Goal: Task Accomplishment & Management: Manage account settings

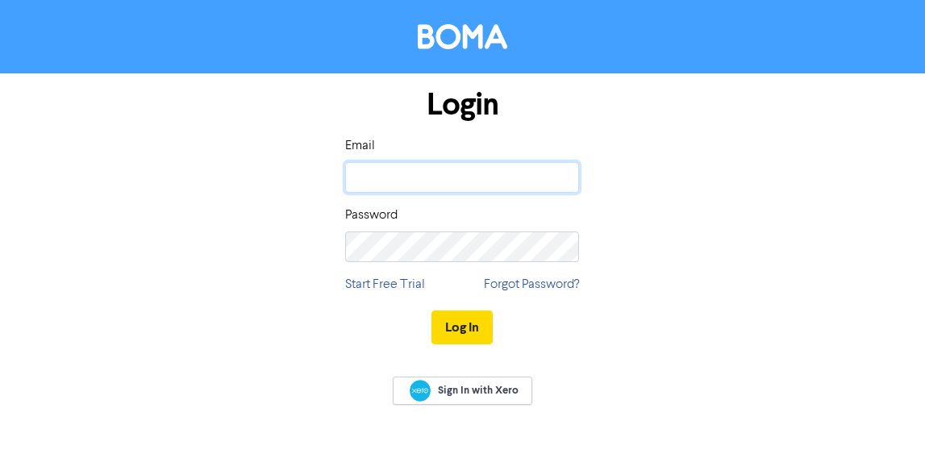
type input "[PERSON_NAME][EMAIL_ADDRESS][DOMAIN_NAME][PERSON_NAME]"
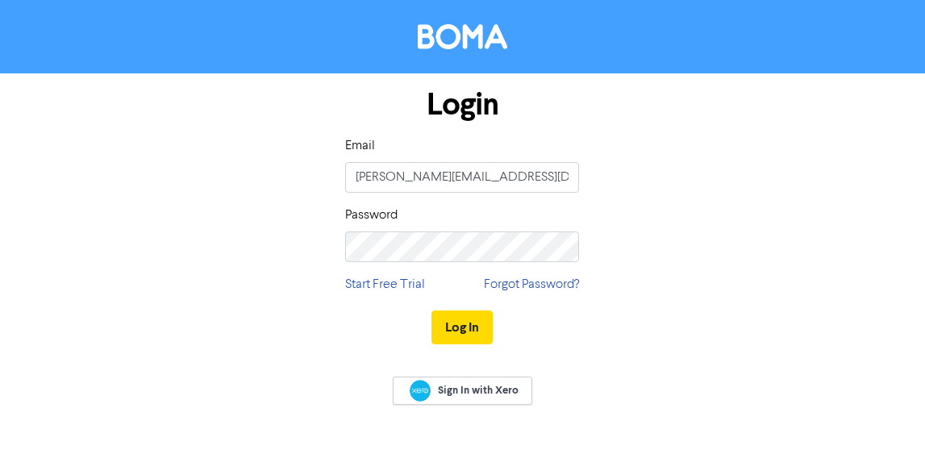
click at [377, 177] on input "[PERSON_NAME][EMAIL_ADDRESS][DOMAIN_NAME][PERSON_NAME]" at bounding box center [462, 177] width 234 height 31
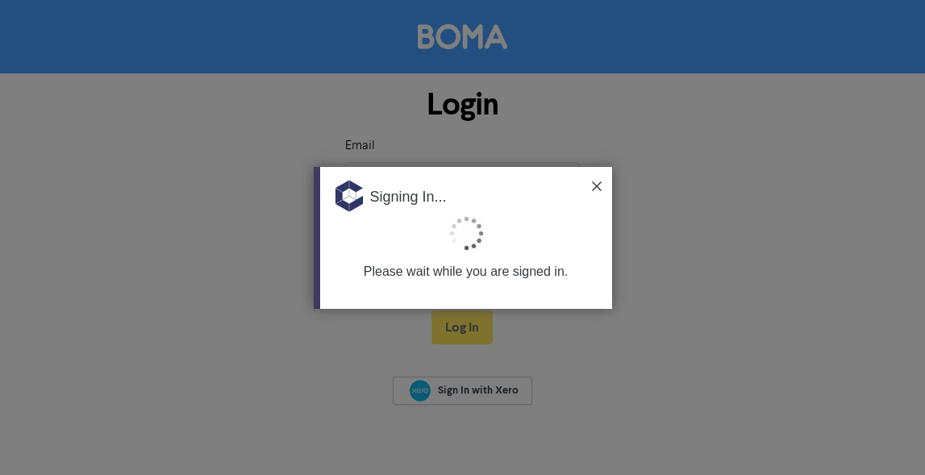
click at [598, 184] on img at bounding box center [597, 186] width 10 height 10
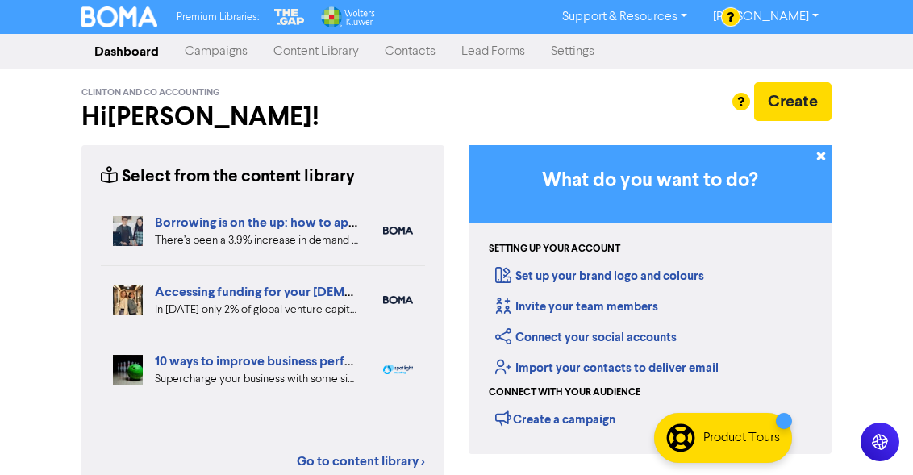
click at [220, 51] on link "Campaigns" at bounding box center [216, 51] width 89 height 32
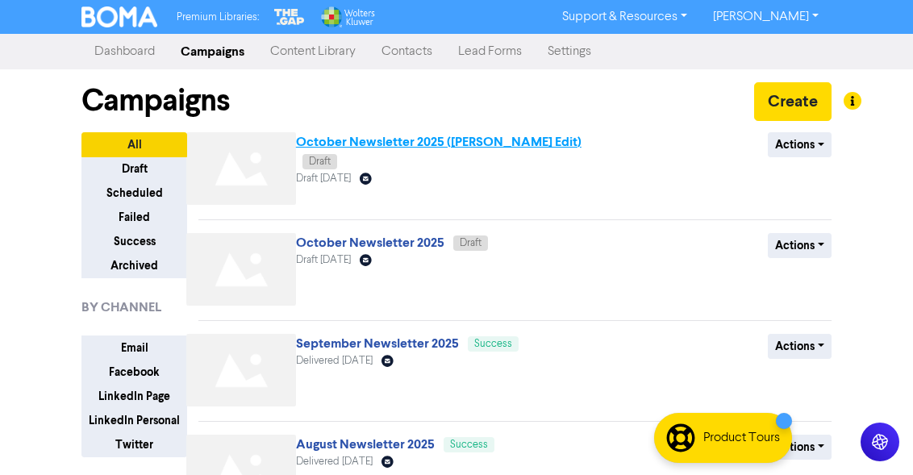
click at [391, 139] on link "October Newsletter 2025 ([PERSON_NAME] Edit)" at bounding box center [438, 142] width 285 height 16
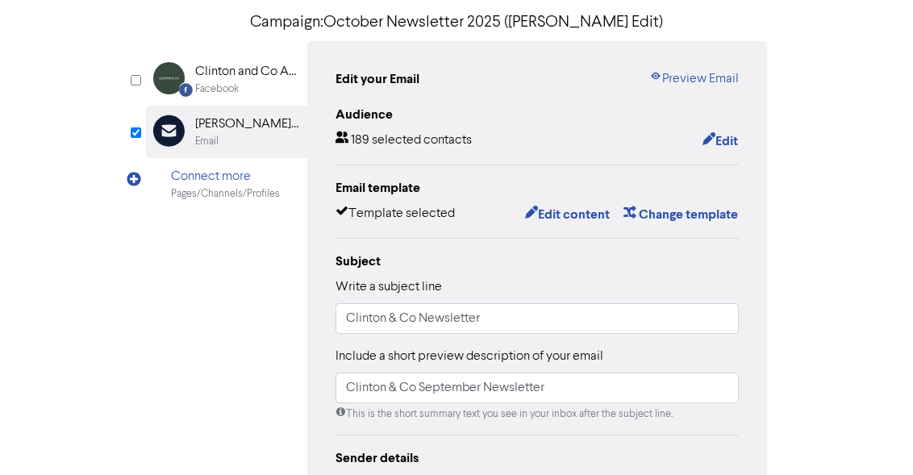
scroll to position [138, 0]
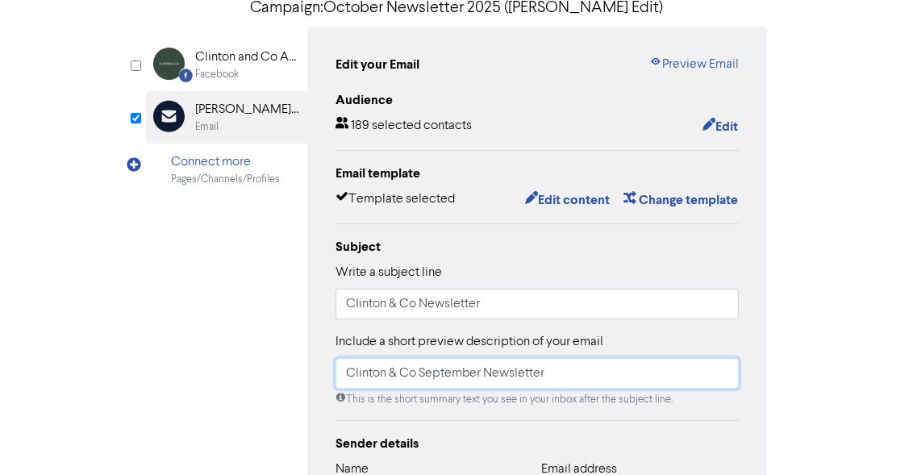
drag, startPoint x: 484, startPoint y: 372, endPoint x: 432, endPoint y: 369, distance: 51.7
click at [419, 373] on input "Clinton & Co September Newsletter" at bounding box center [536, 373] width 403 height 31
click at [595, 380] on input "Clinton & Co October Newsletter" at bounding box center [536, 373] width 403 height 31
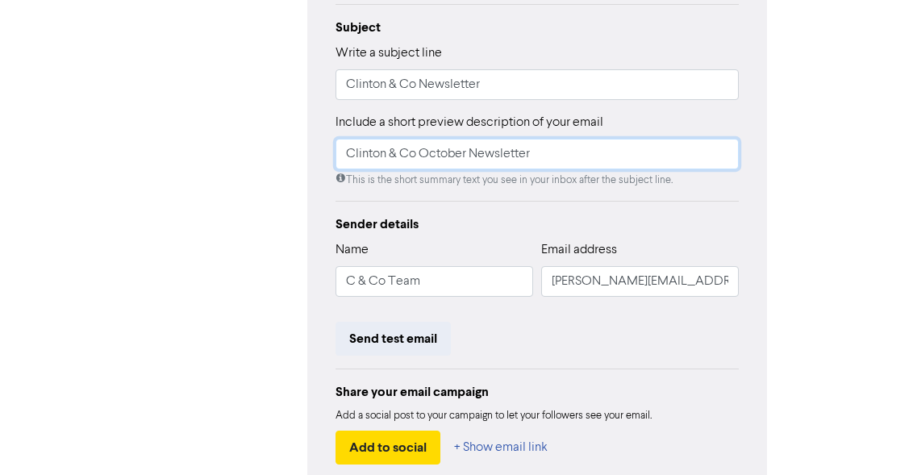
scroll to position [360, 0]
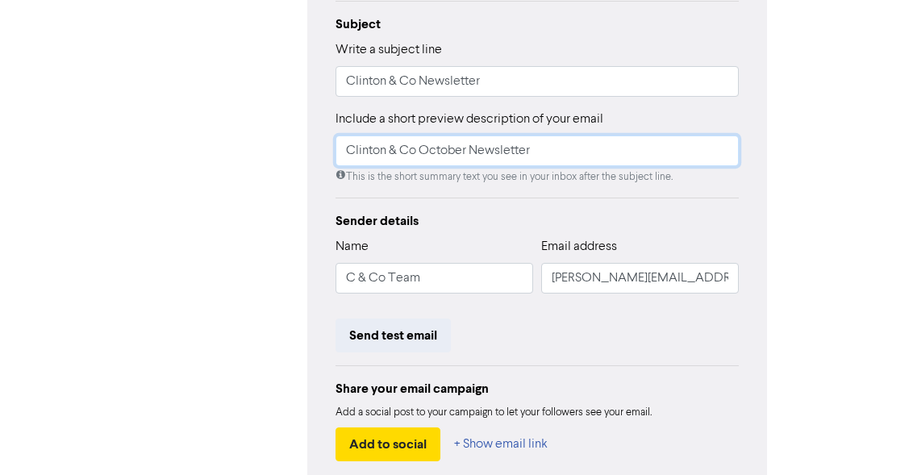
type input "Clinton & Co October Newsletter"
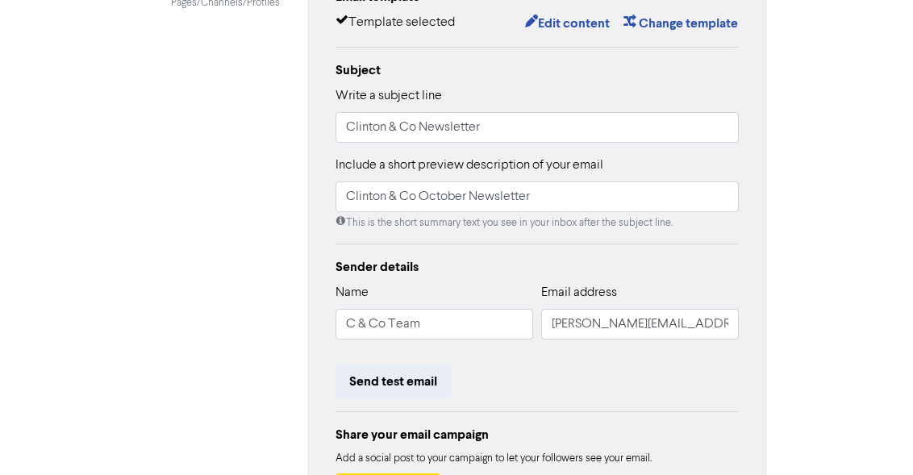
scroll to position [0, 0]
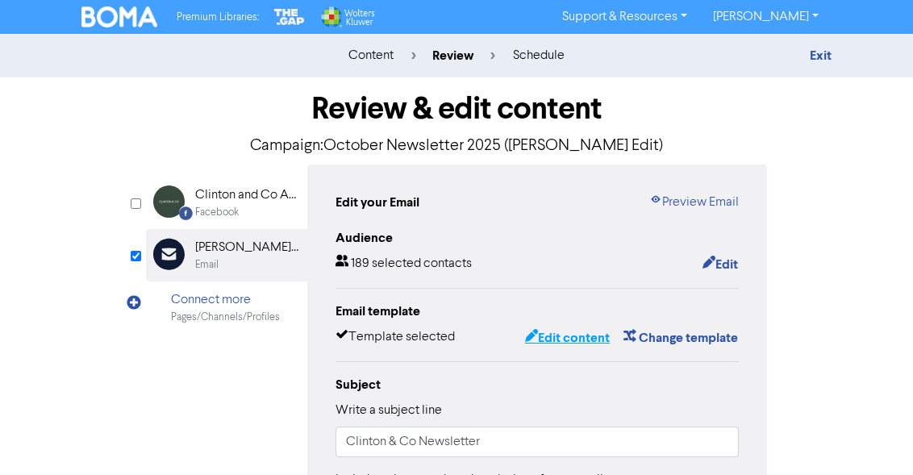
click at [559, 335] on button "Edit content" at bounding box center [567, 337] width 86 height 21
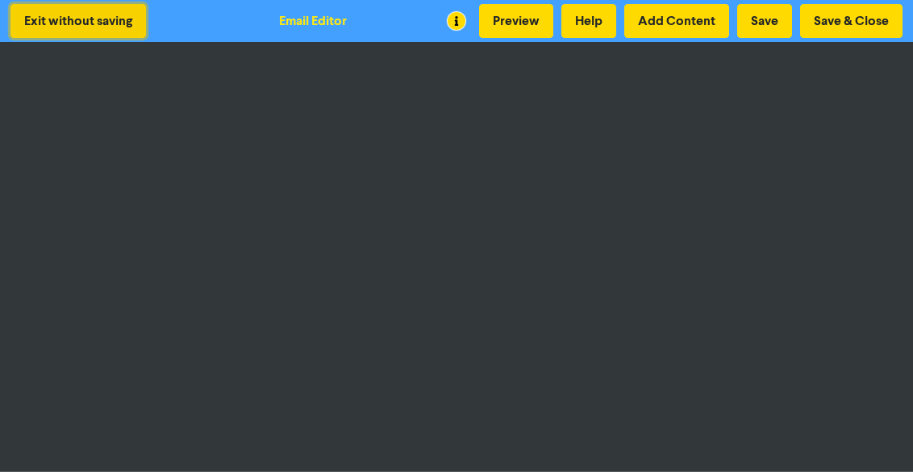
click at [83, 23] on button "Exit without saving" at bounding box center [77, 21] width 135 height 34
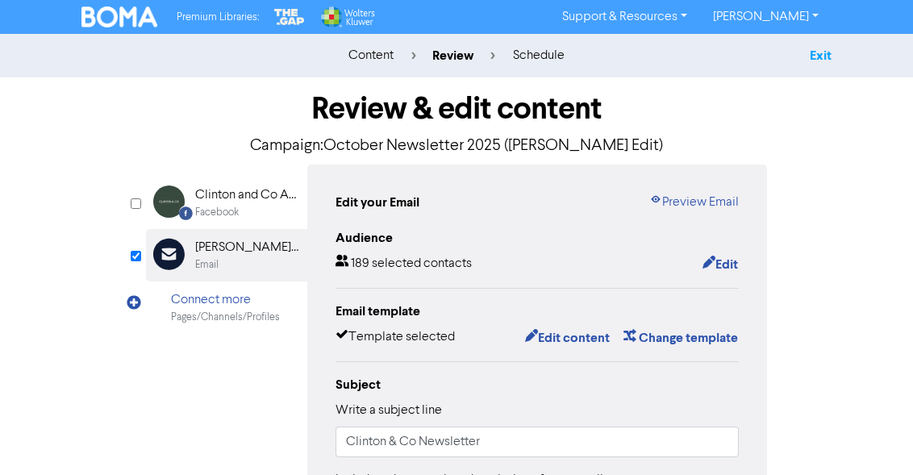
click at [814, 53] on link "Exit" at bounding box center [821, 56] width 22 height 16
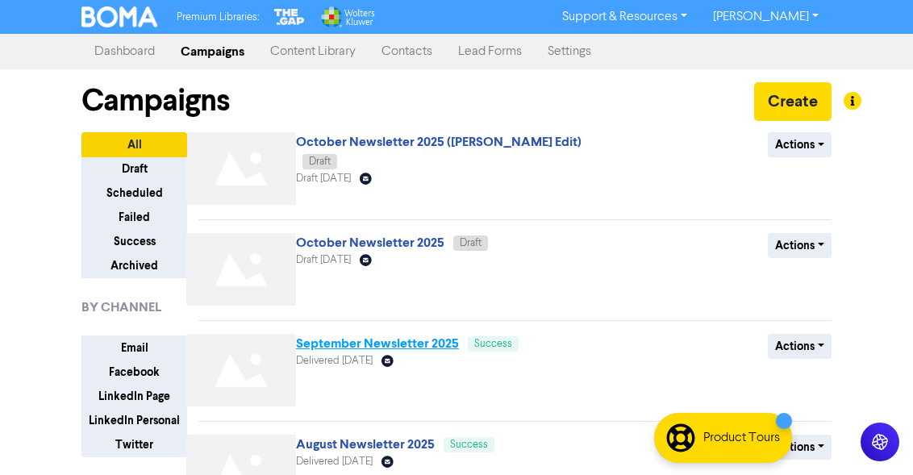
click at [352, 345] on link "September Newsletter 2025" at bounding box center [377, 343] width 163 height 16
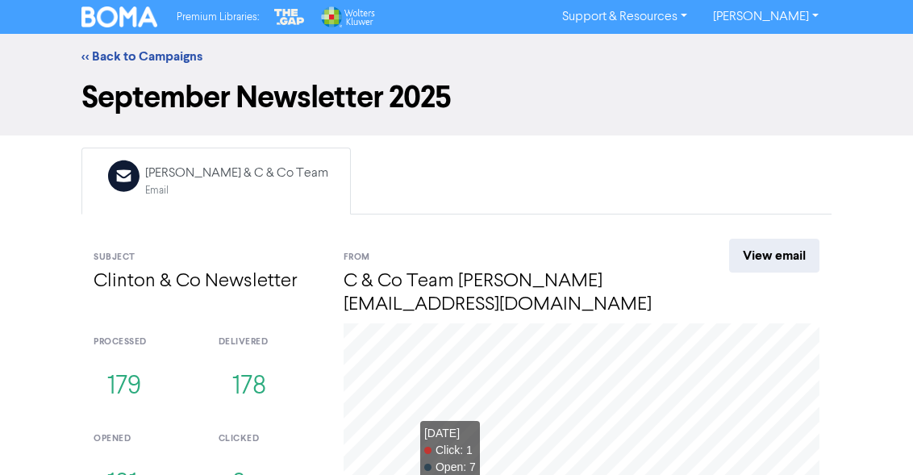
scroll to position [3, 0]
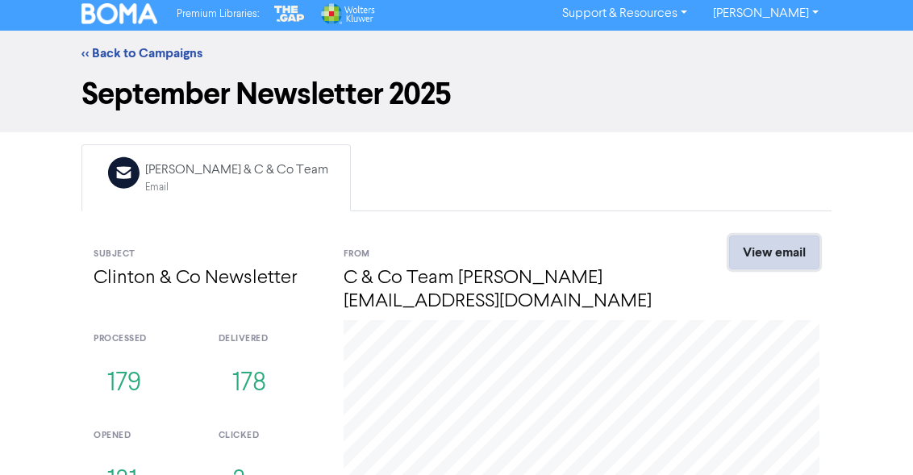
click at [773, 247] on link "View email" at bounding box center [774, 252] width 90 height 34
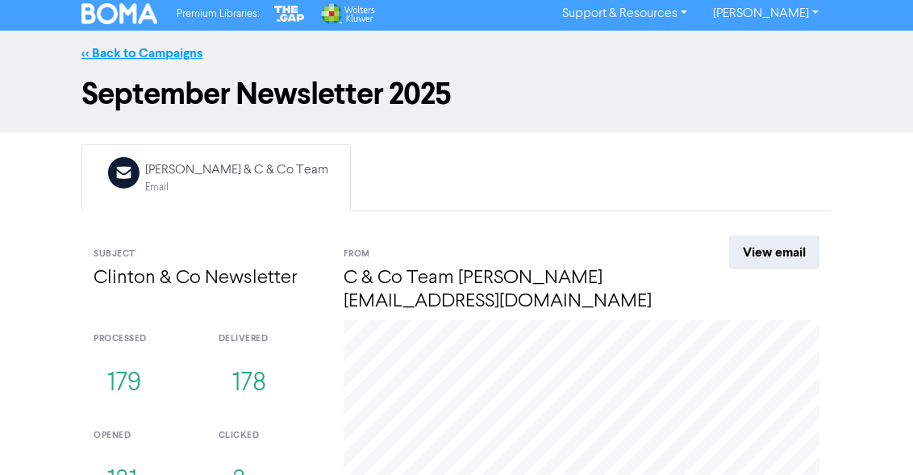
click at [104, 53] on link "<< Back to Campaigns" at bounding box center [141, 53] width 121 height 16
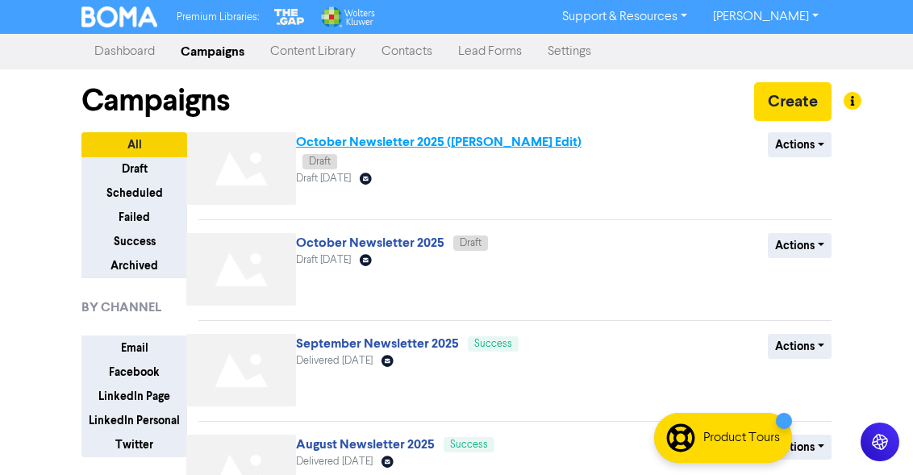
click at [374, 142] on link "October Newsletter 2025 ([PERSON_NAME] Edit)" at bounding box center [438, 142] width 285 height 16
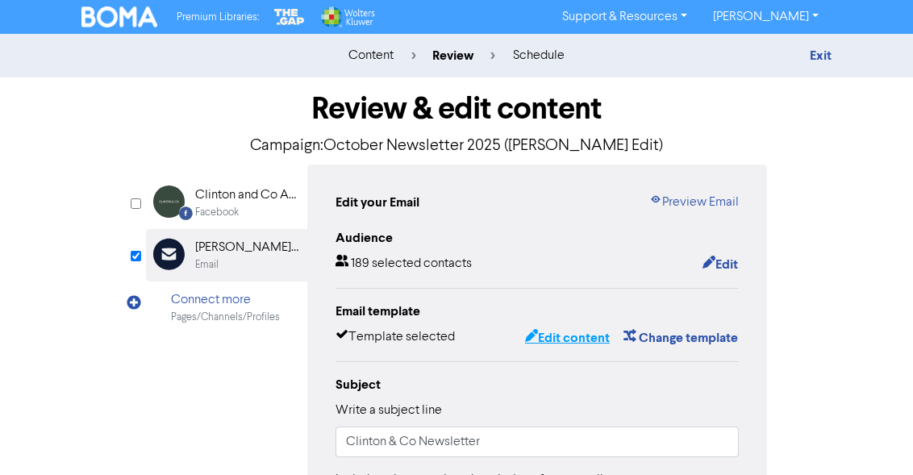
click at [560, 335] on button "Edit content" at bounding box center [567, 337] width 86 height 21
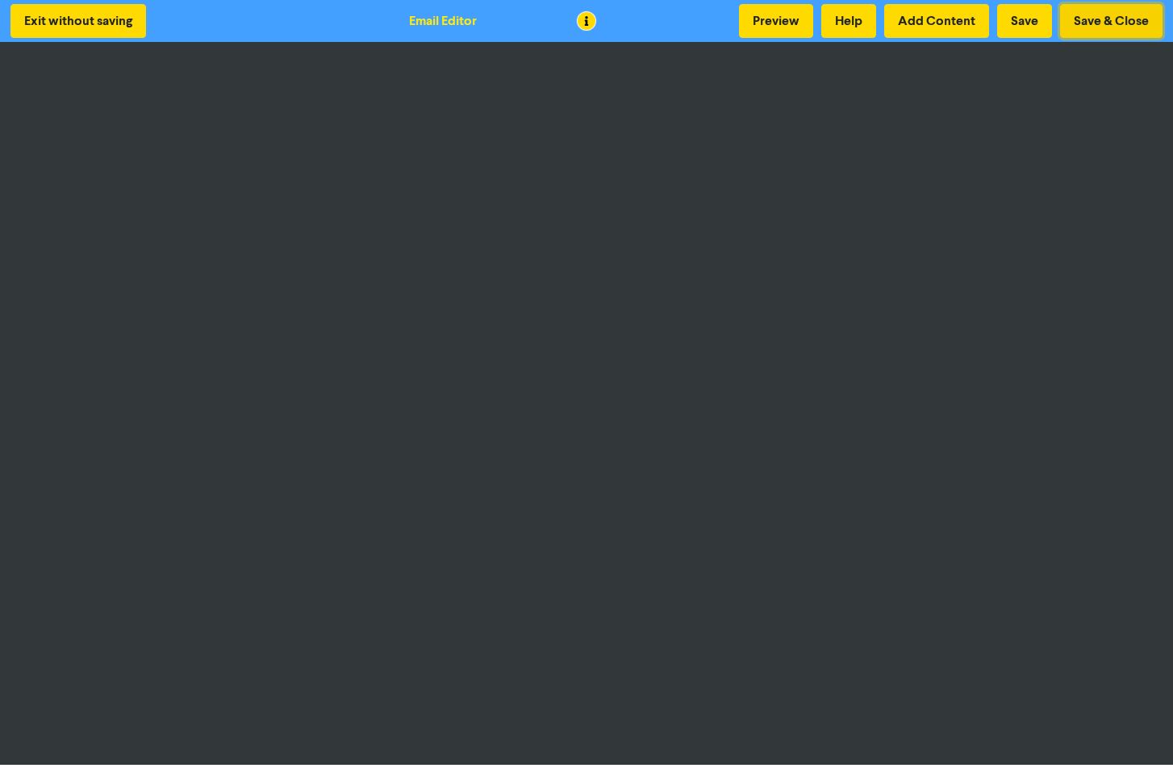
click at [924, 18] on button "Save & Close" at bounding box center [1111, 21] width 102 height 34
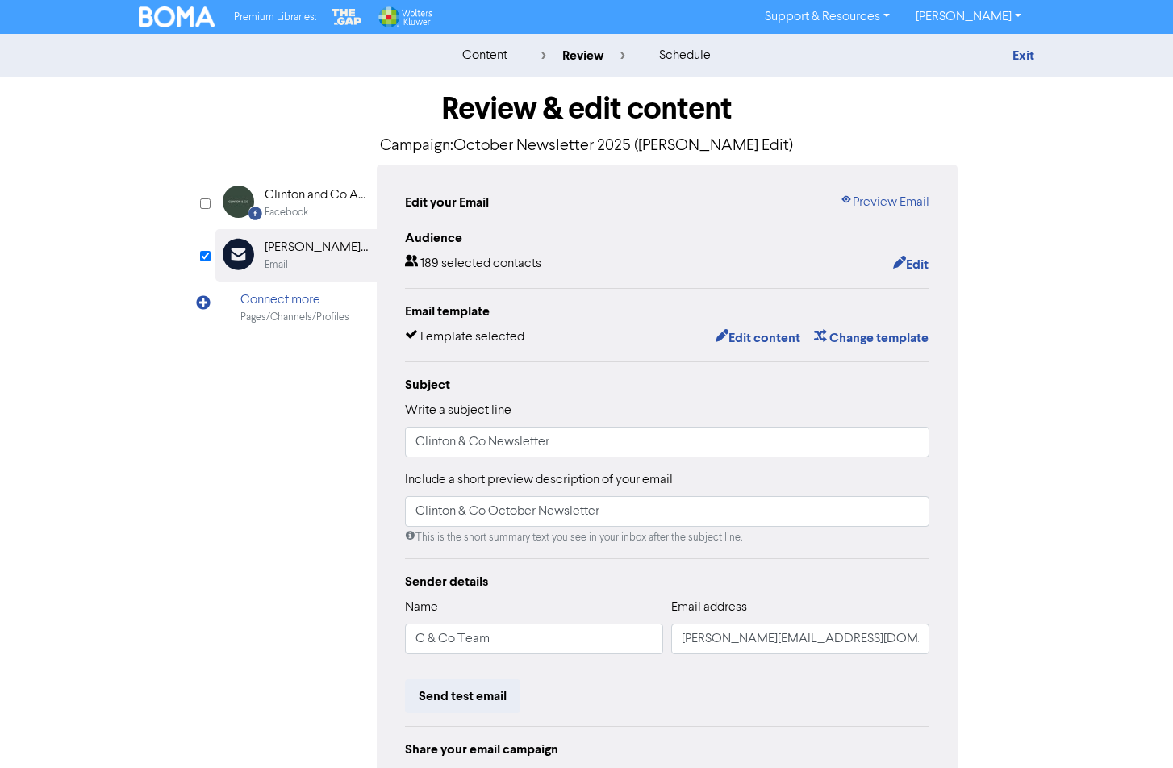
click at [508, 394] on div "Subject Write a subject line Clinton & Co Newsletter Include a short preview de…" at bounding box center [667, 460] width 524 height 170
click at [742, 333] on button "Edit content" at bounding box center [757, 337] width 86 height 21
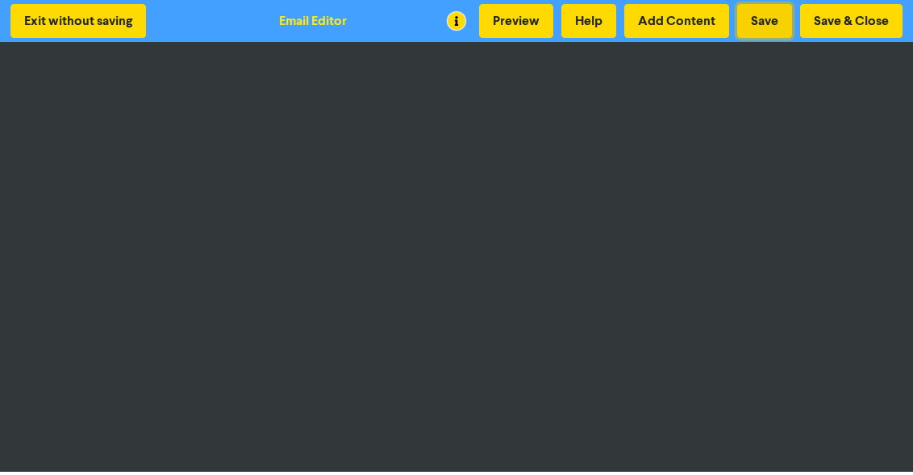
click at [766, 21] on button "Save" at bounding box center [764, 21] width 55 height 34
click at [506, 21] on button "Preview" at bounding box center [516, 21] width 74 height 34
click at [844, 15] on button "Save & Close" at bounding box center [851, 21] width 102 height 34
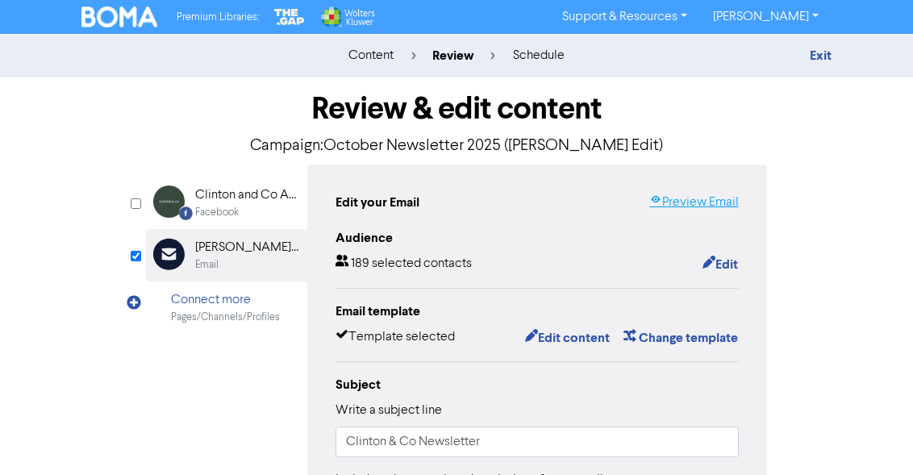
click at [703, 201] on link "Preview Email" at bounding box center [694, 202] width 90 height 19
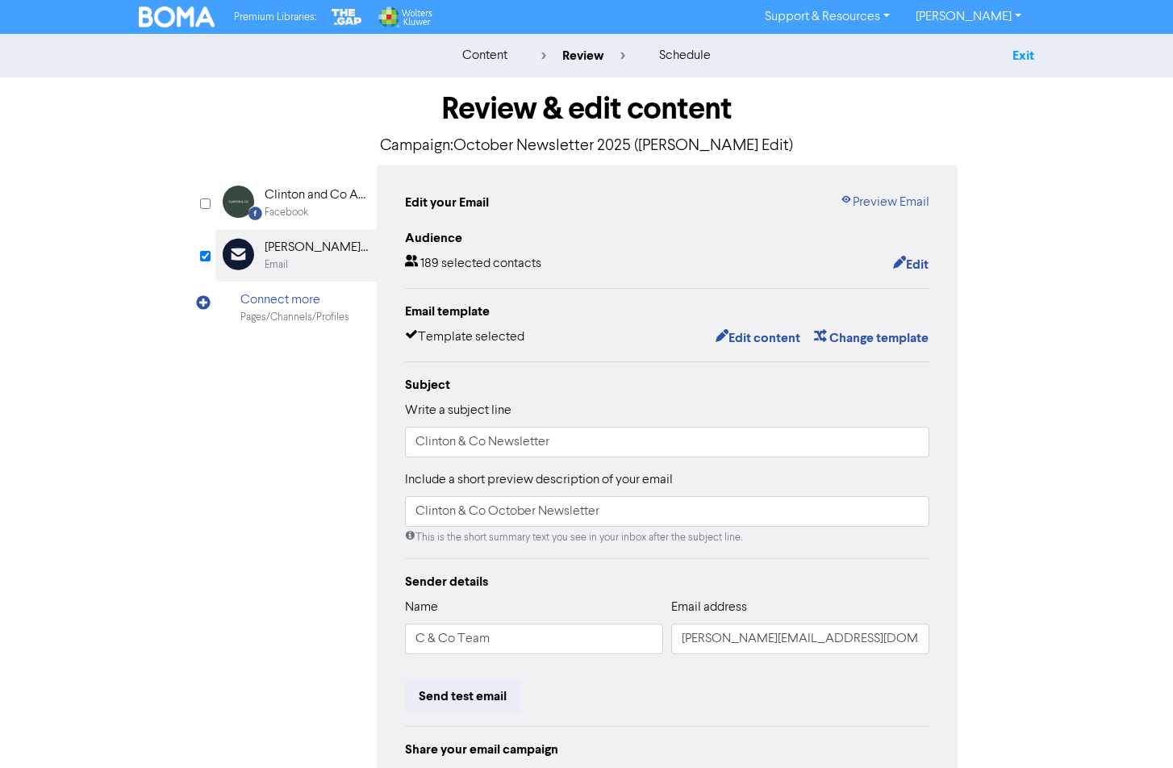
click at [924, 56] on link "Exit" at bounding box center [1023, 56] width 22 height 16
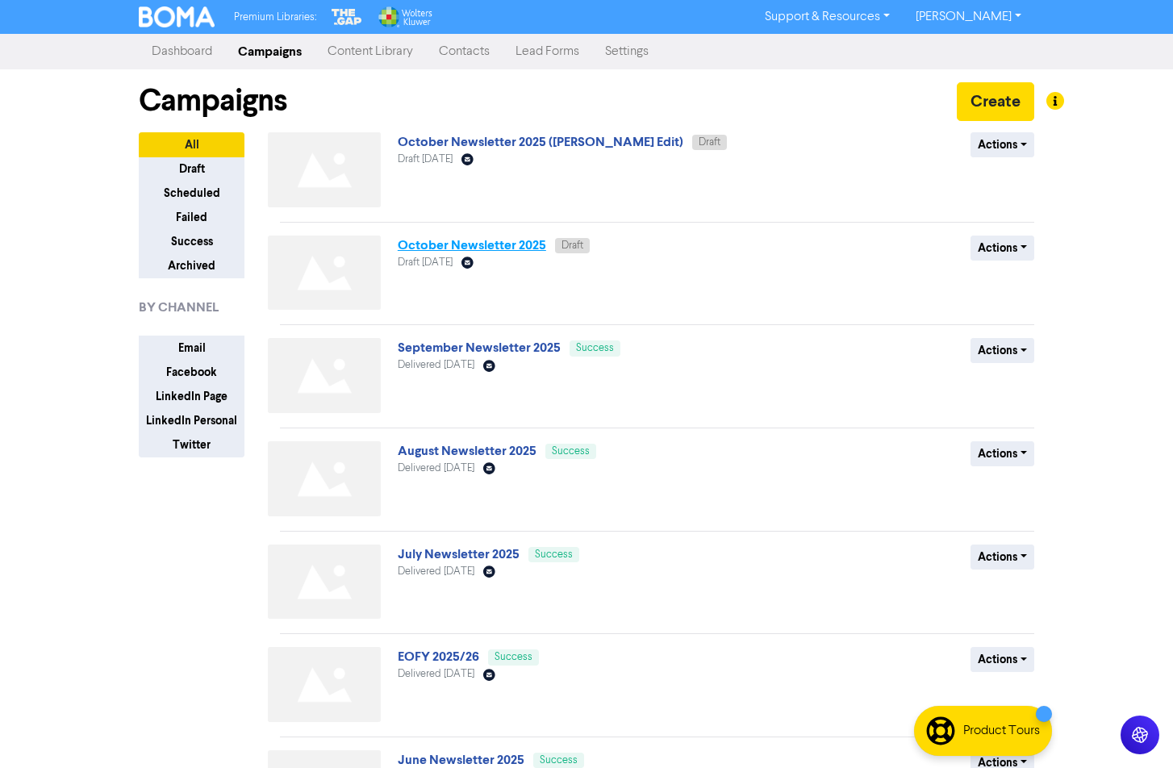
click at [481, 241] on link "October Newsletter 2025" at bounding box center [472, 245] width 148 height 16
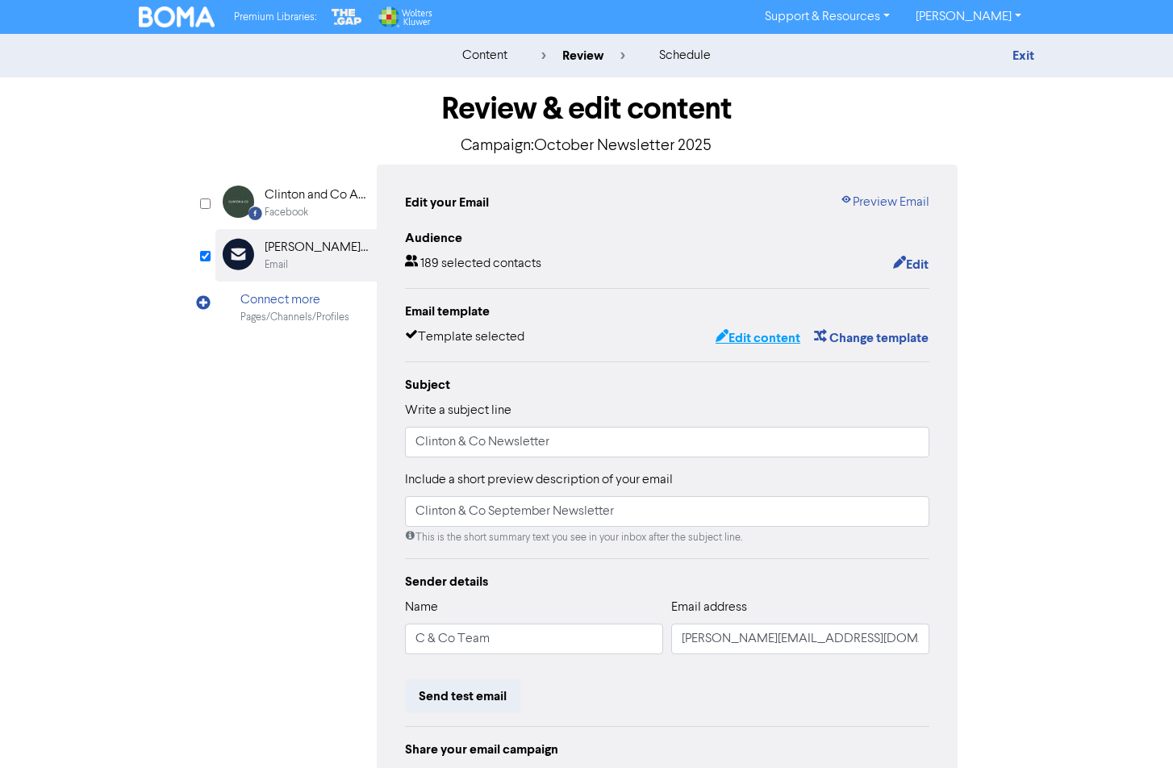
click at [759, 333] on button "Edit content" at bounding box center [757, 337] width 86 height 21
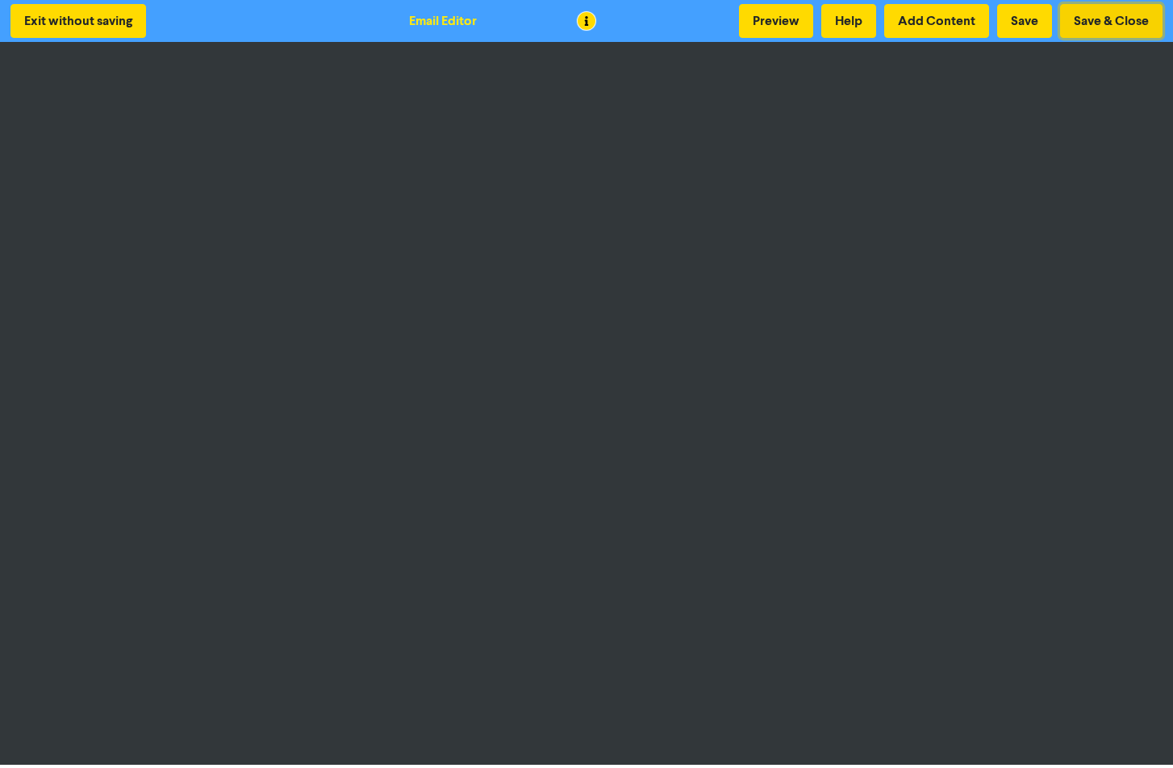
click at [924, 15] on button "Save & Close" at bounding box center [1111, 21] width 102 height 34
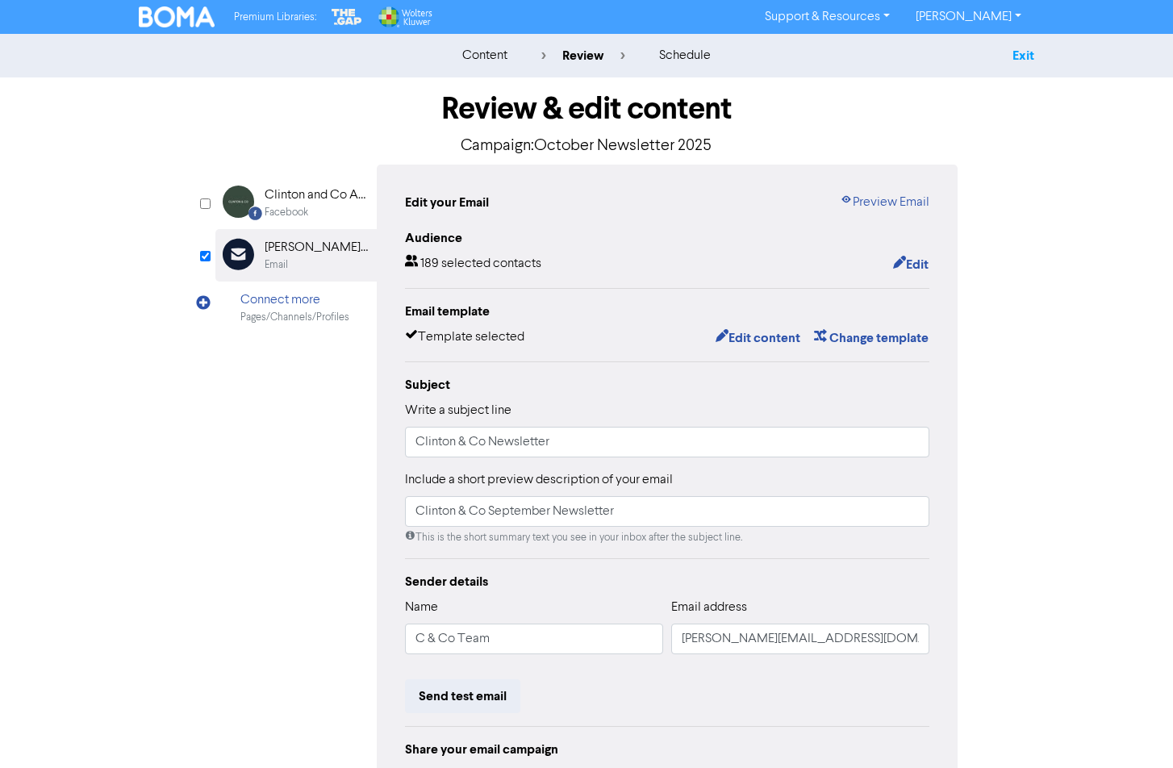
click at [924, 51] on link "Exit" at bounding box center [1023, 56] width 22 height 16
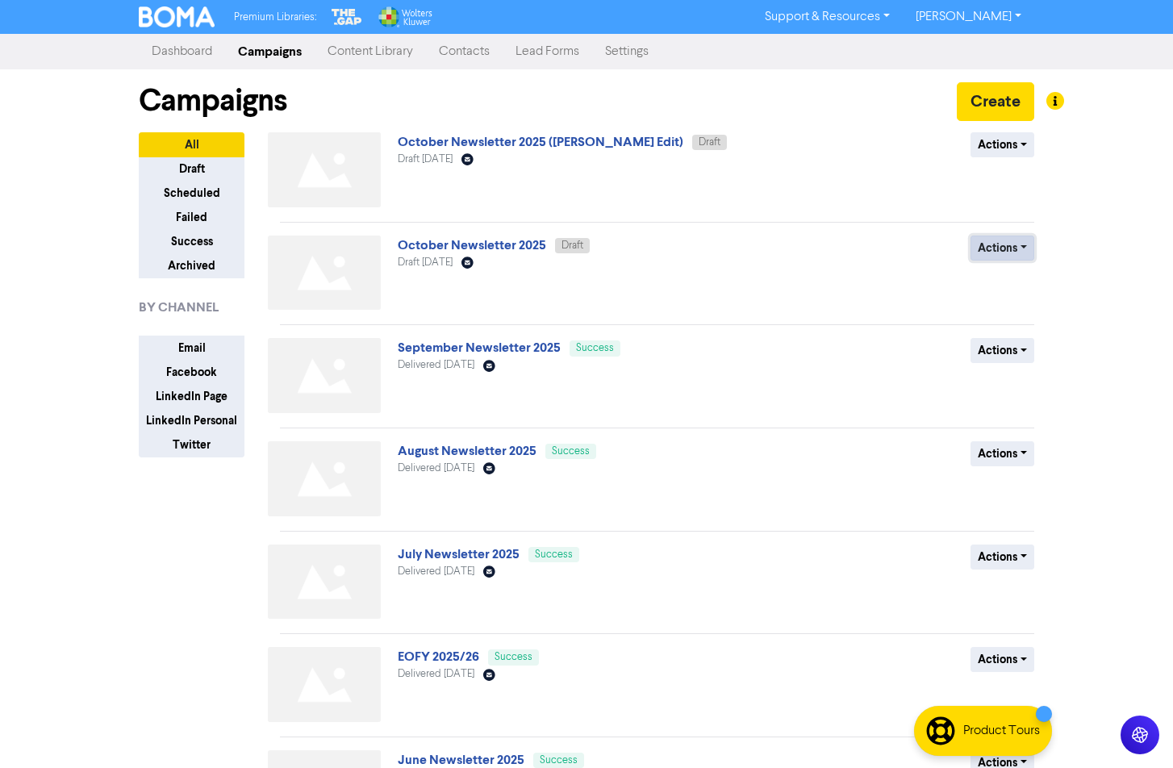
click at [924, 245] on button "Actions" at bounding box center [1002, 247] width 64 height 25
click at [924, 278] on button "Delete" at bounding box center [1034, 282] width 127 height 26
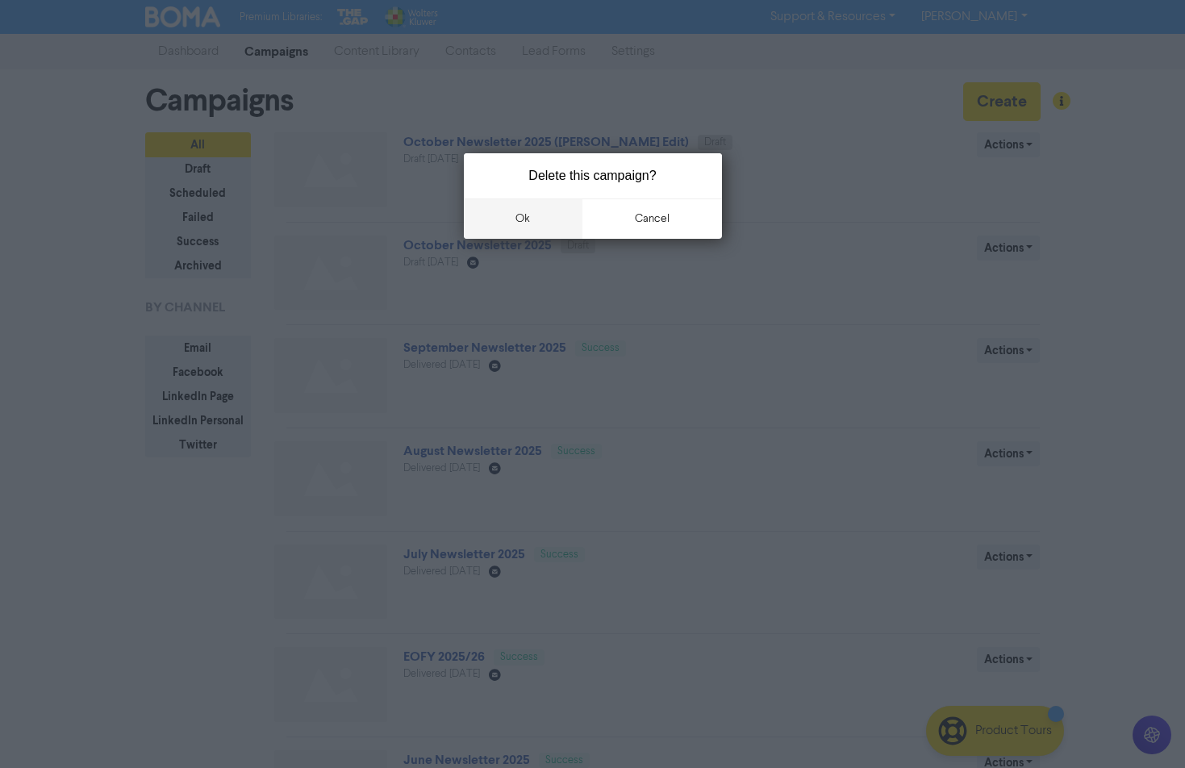
click at [523, 215] on button "ok" at bounding box center [523, 218] width 119 height 40
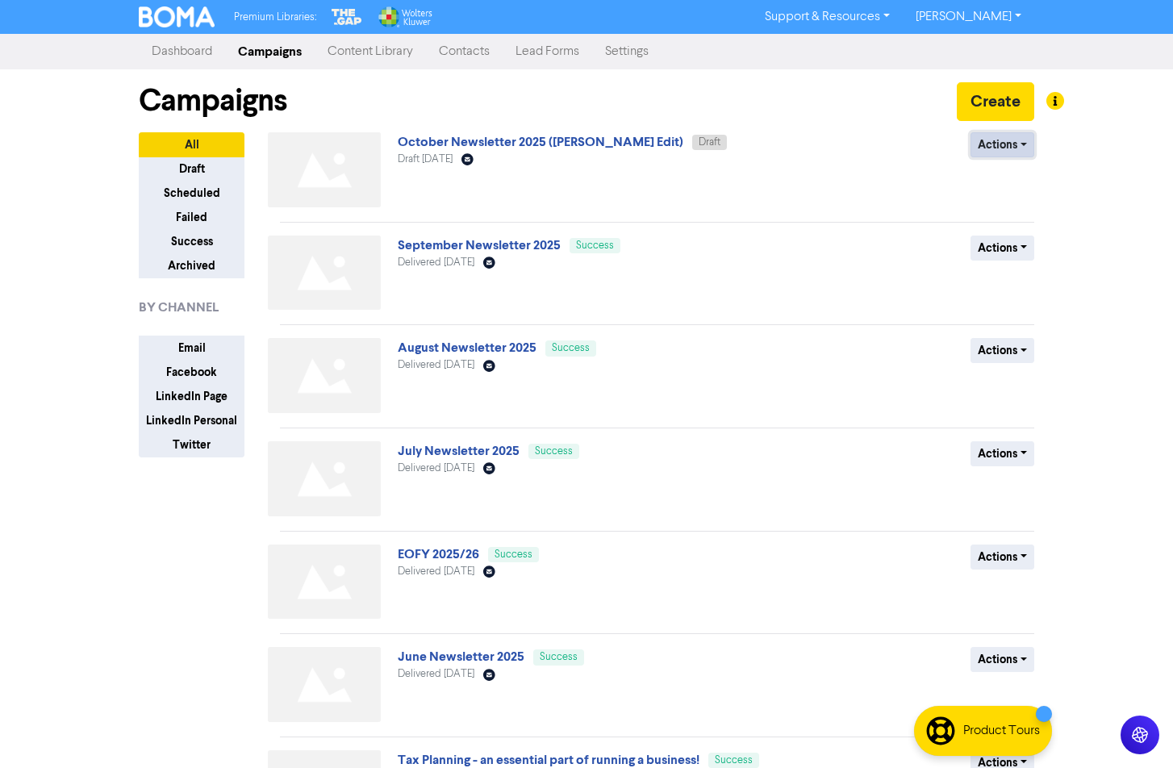
click at [924, 147] on button "Actions" at bounding box center [1002, 144] width 64 height 25
click at [924, 231] on button "Rename" at bounding box center [1034, 231] width 127 height 26
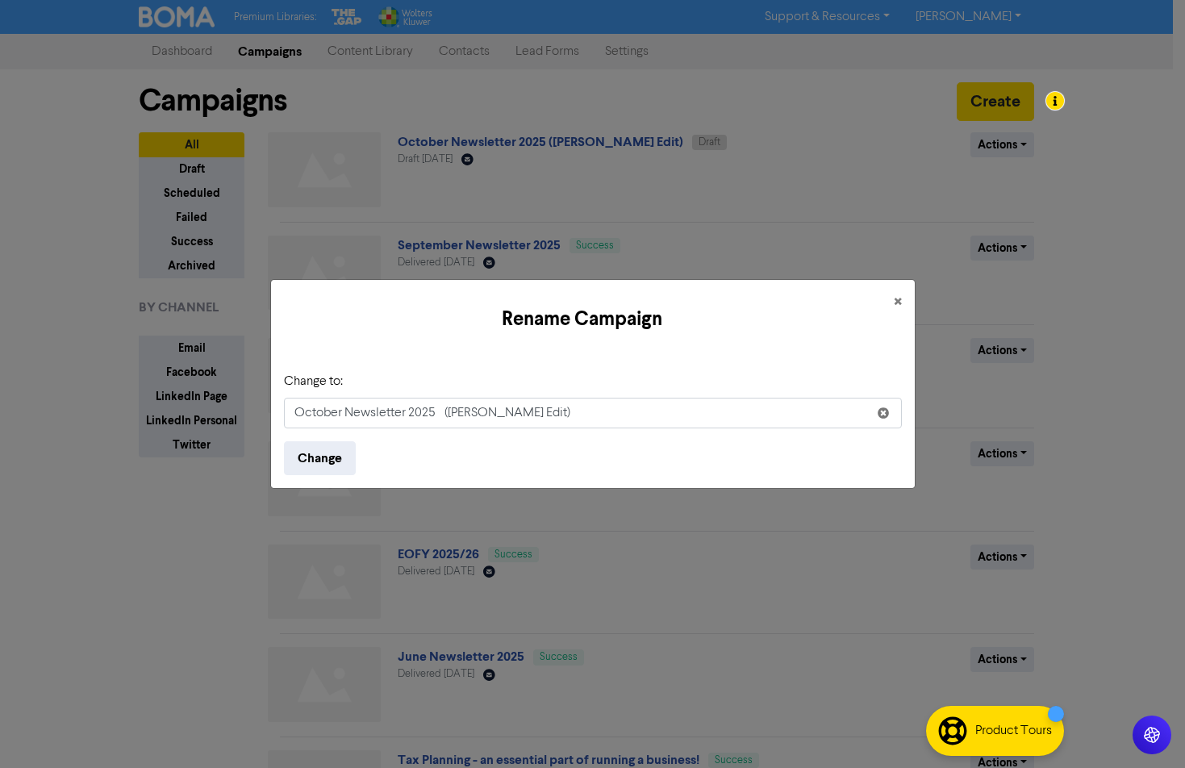
drag, startPoint x: 535, startPoint y: 408, endPoint x: 447, endPoint y: 413, distance: 88.8
click at [447, 413] on input "October Newsletter 2025 ([PERSON_NAME] Edit)" at bounding box center [593, 413] width 618 height 31
type input "October Newsletter 2025"
click at [308, 462] on button "Change" at bounding box center [320, 458] width 72 height 34
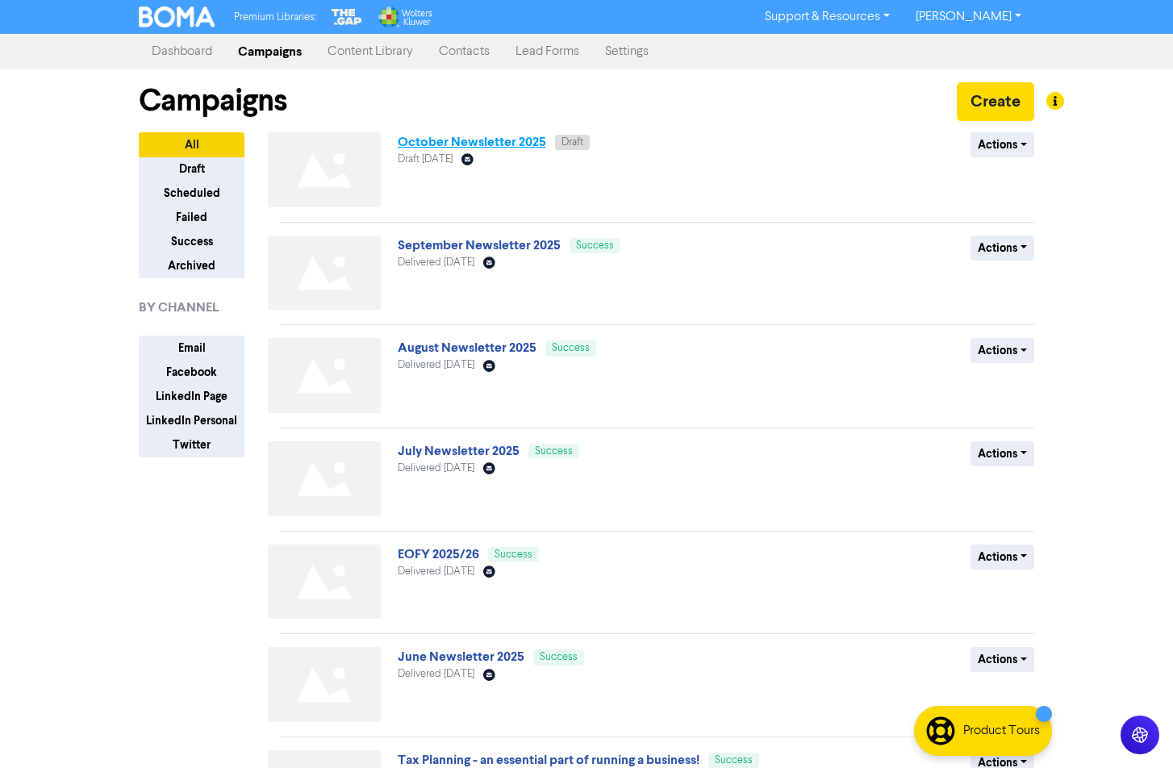
click at [439, 142] on link "October Newsletter 2025" at bounding box center [472, 142] width 148 height 16
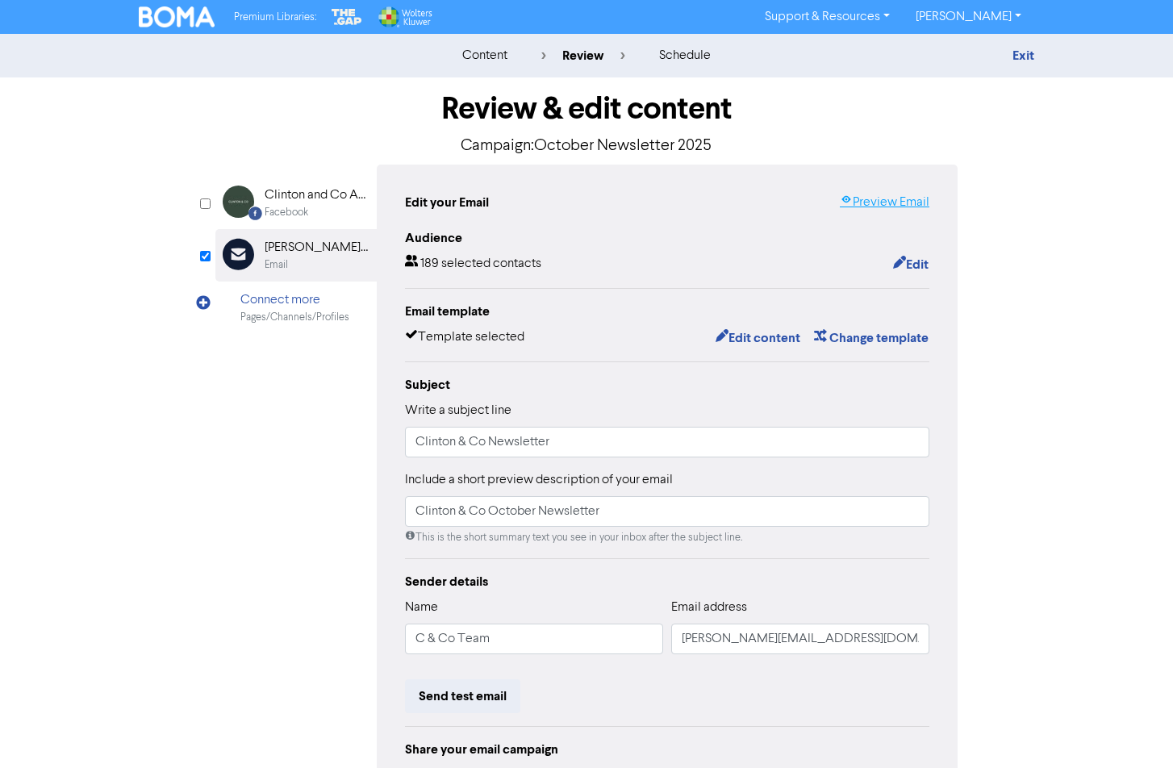
click at [867, 200] on link "Preview Email" at bounding box center [884, 202] width 90 height 19
click at [924, 48] on link "Exit" at bounding box center [1023, 56] width 22 height 16
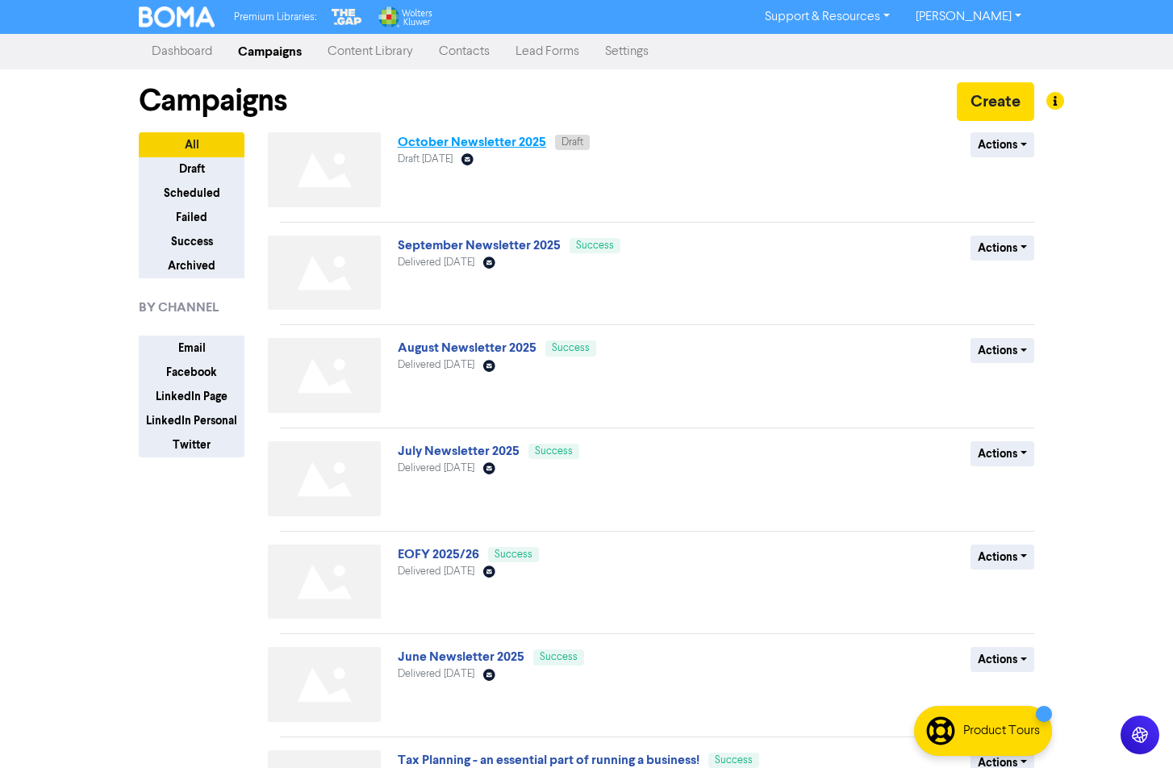
click at [465, 141] on link "October Newsletter 2025" at bounding box center [472, 142] width 148 height 16
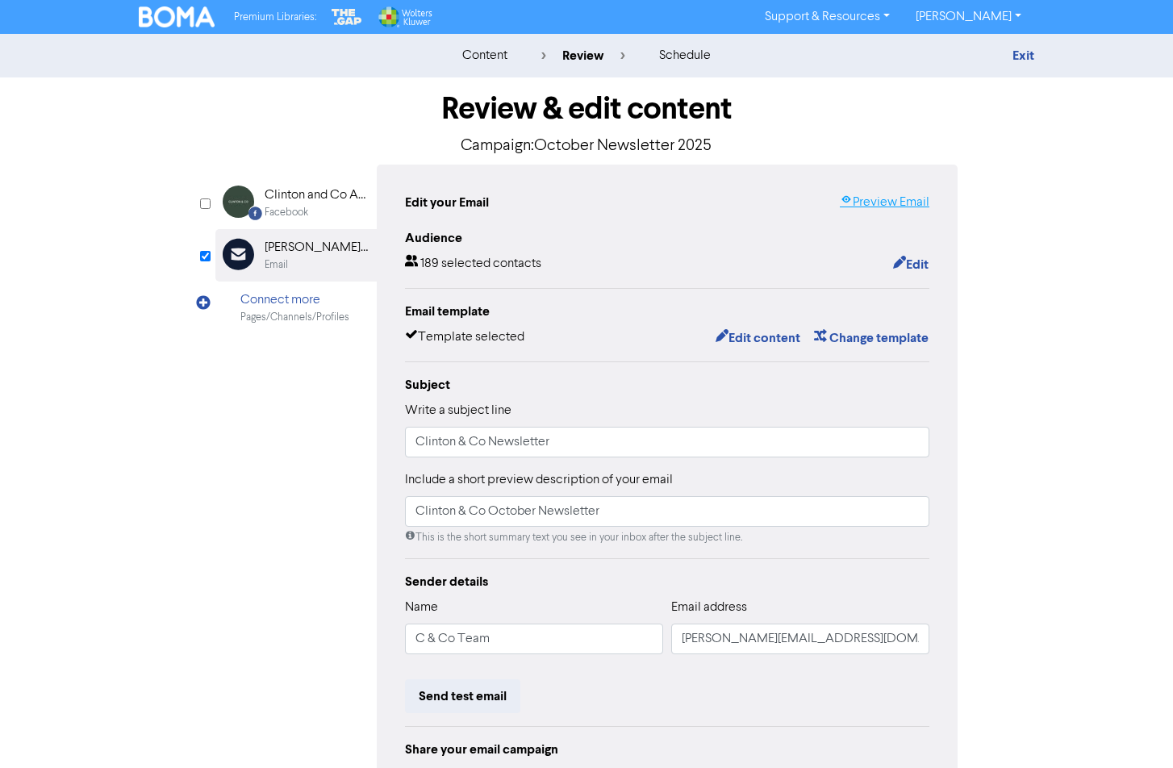
click at [858, 202] on link "Preview Email" at bounding box center [884, 202] width 90 height 19
